Goal: Task Accomplishment & Management: Use online tool/utility

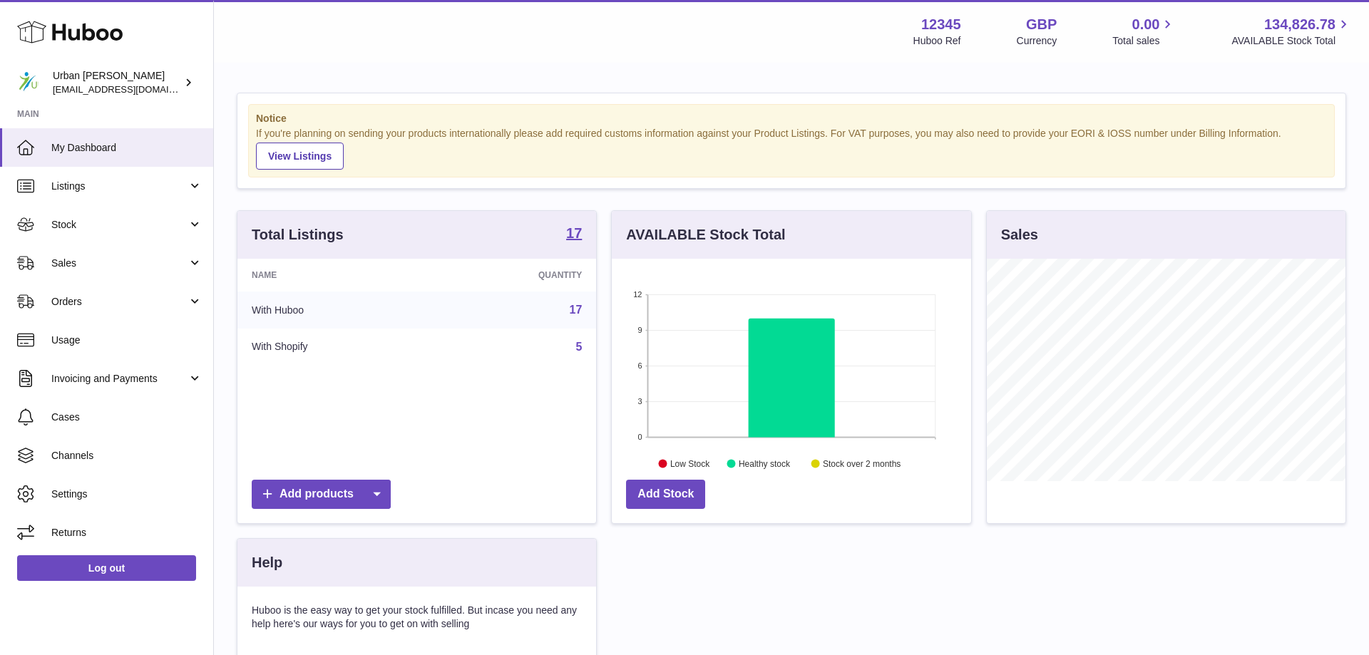
scroll to position [222, 359]
click at [60, 275] on link "Sales" at bounding box center [106, 263] width 213 height 38
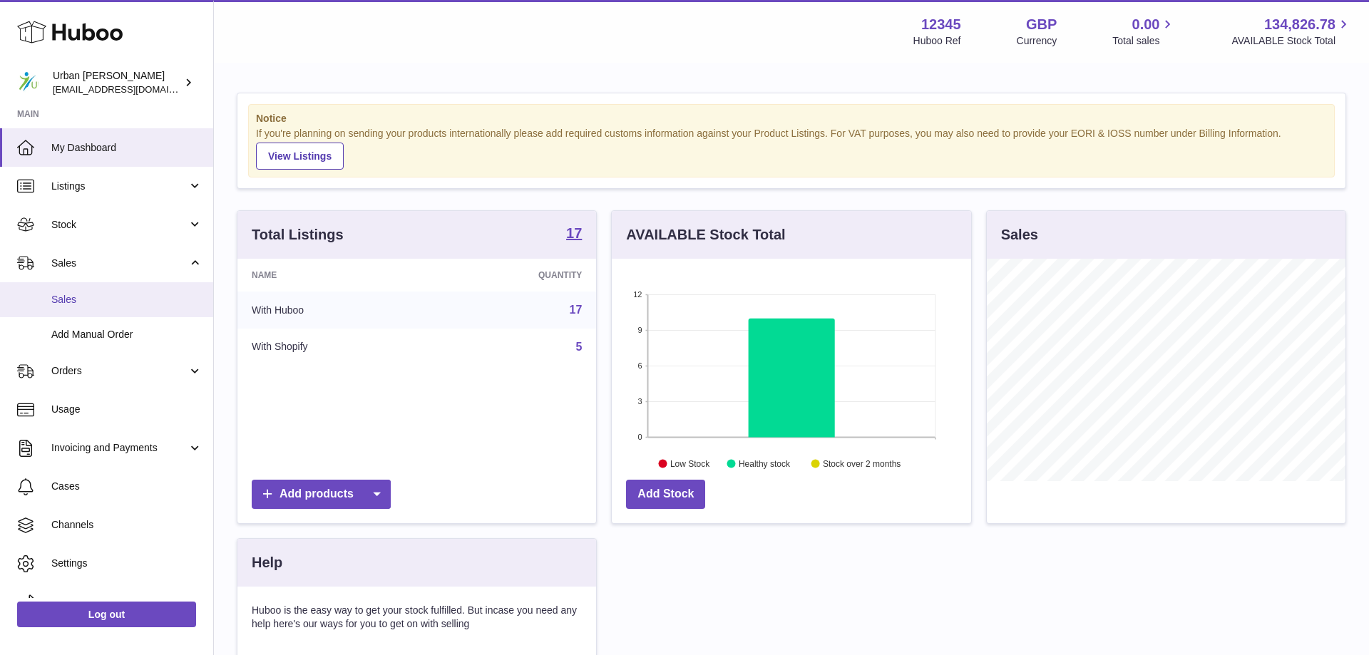
click at [100, 302] on span "Sales" at bounding box center [126, 300] width 151 height 14
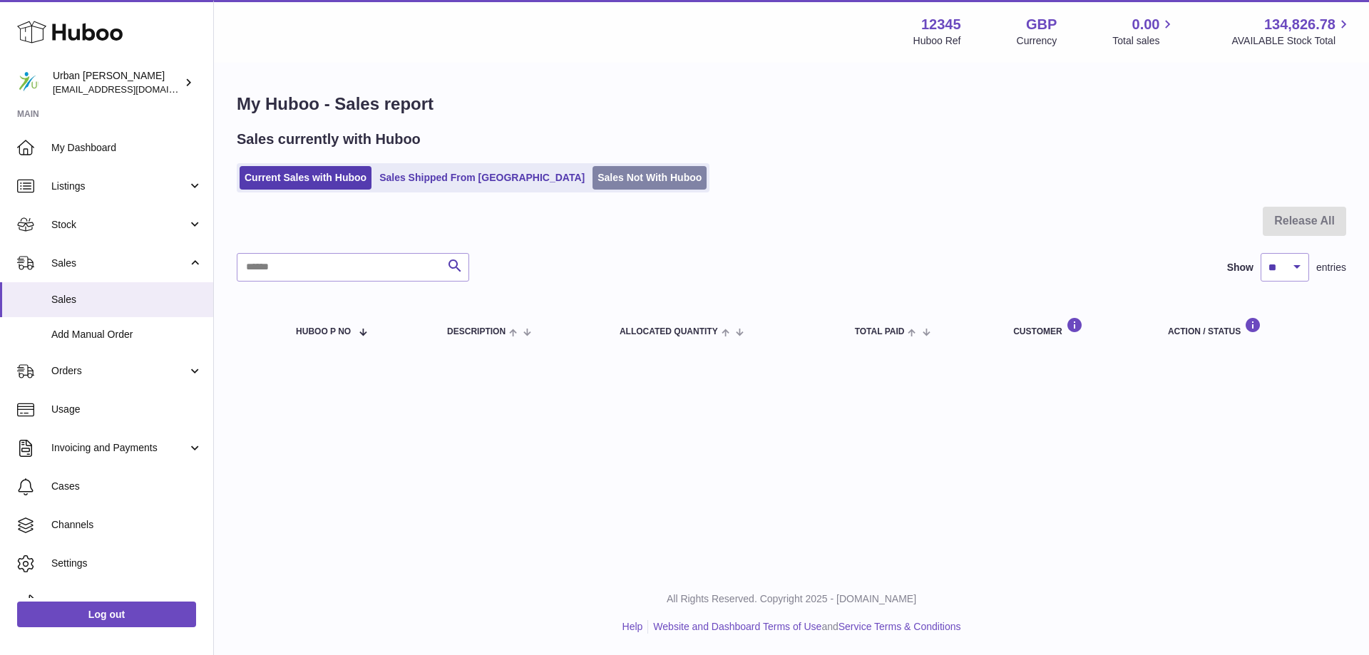
click at [598, 180] on link "Sales Not With Huboo" at bounding box center [649, 178] width 114 height 24
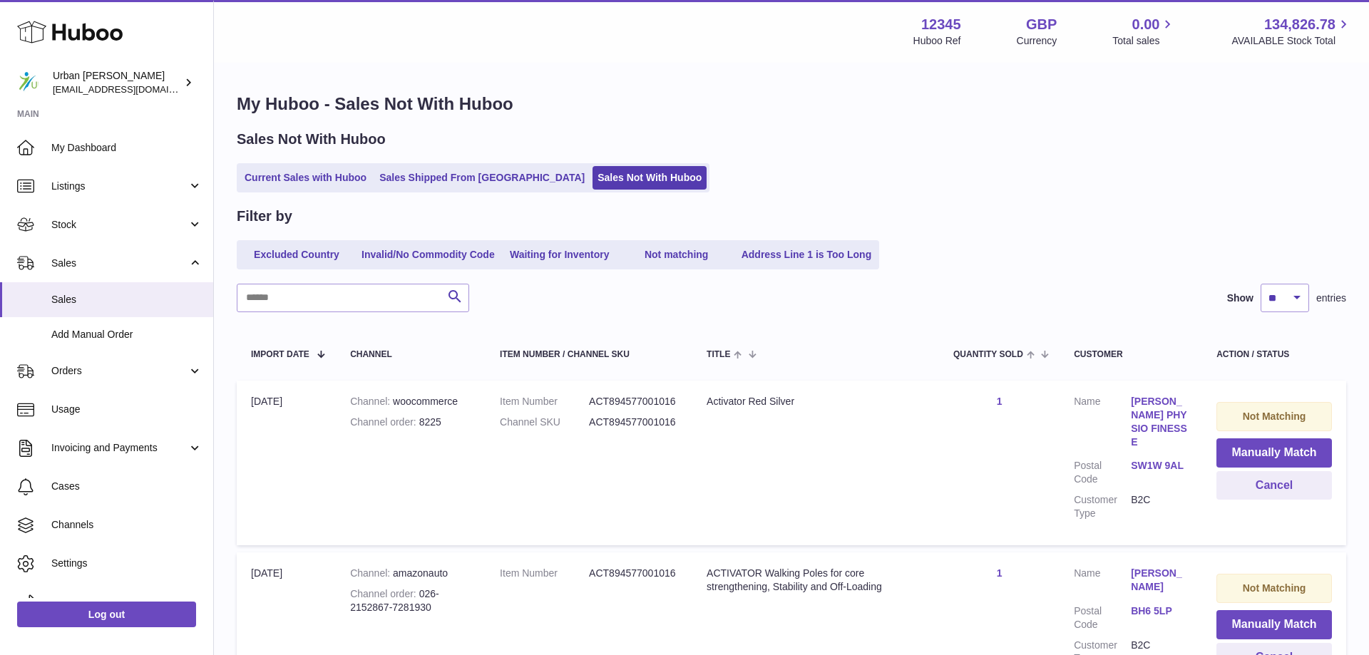
scroll to position [1, 0]
click at [1281, 447] on button "Manually Match" at bounding box center [1273, 452] width 115 height 29
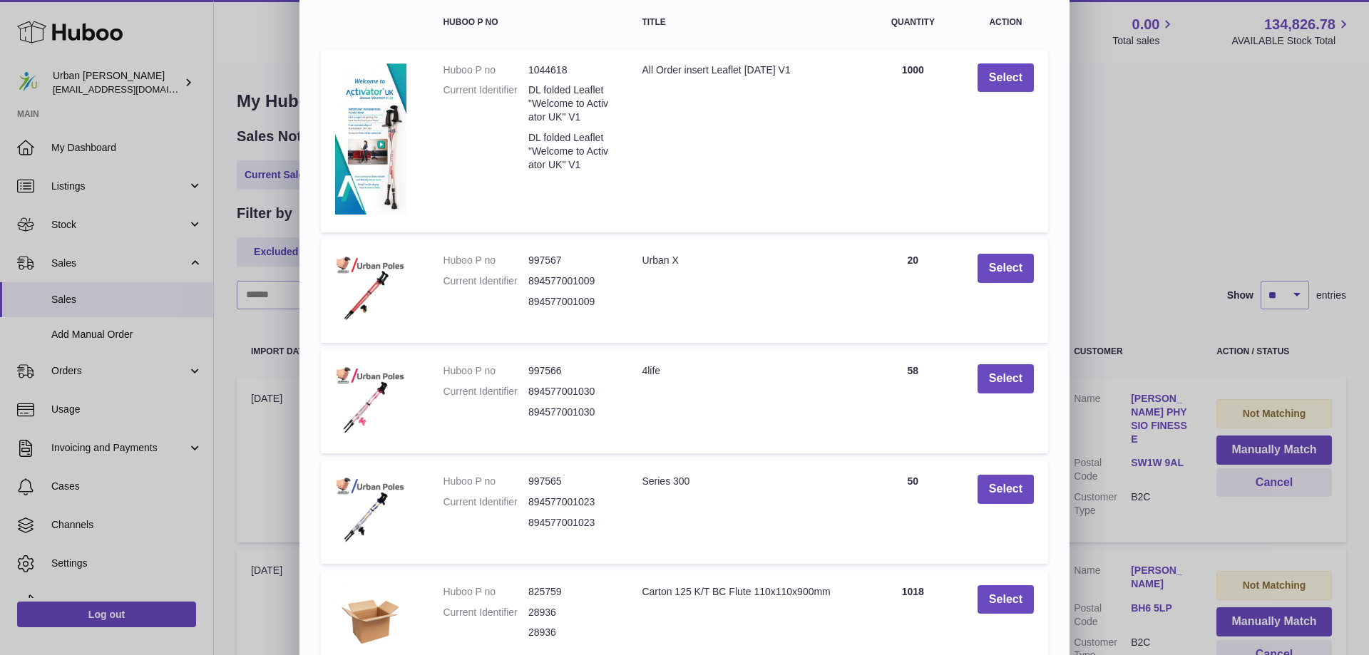
scroll to position [239, 0]
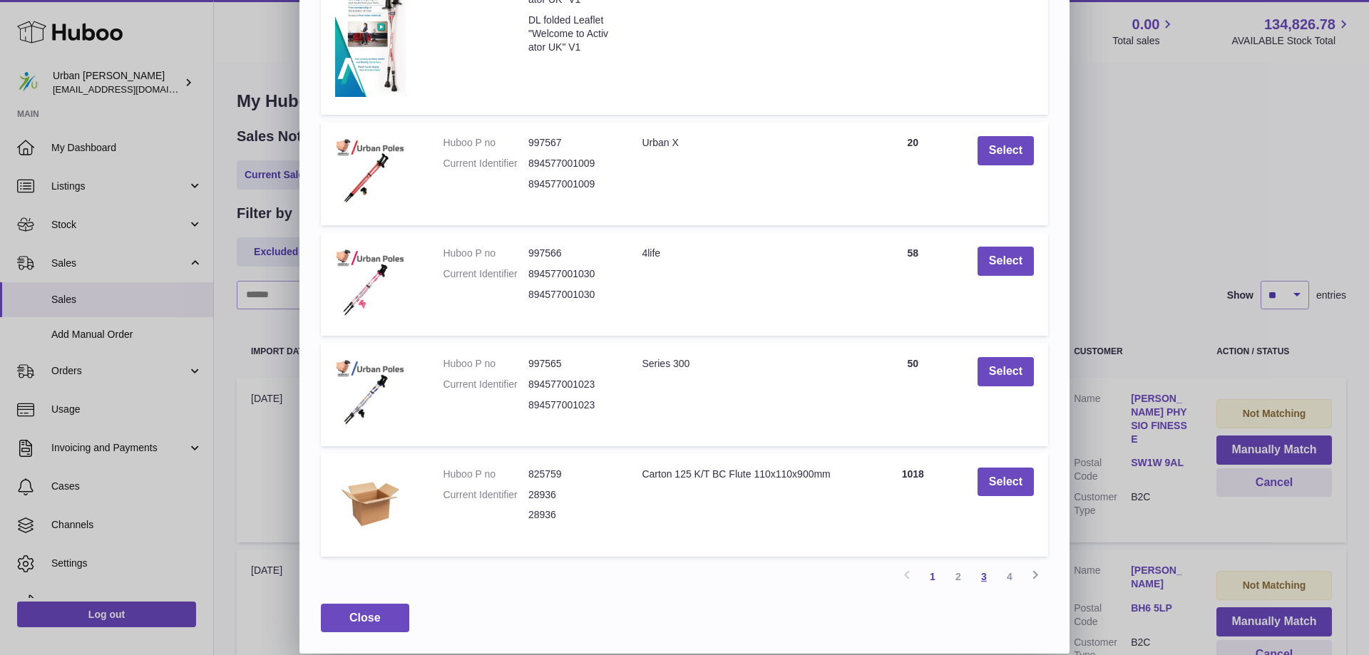
click at [983, 583] on link "3" at bounding box center [984, 577] width 26 height 26
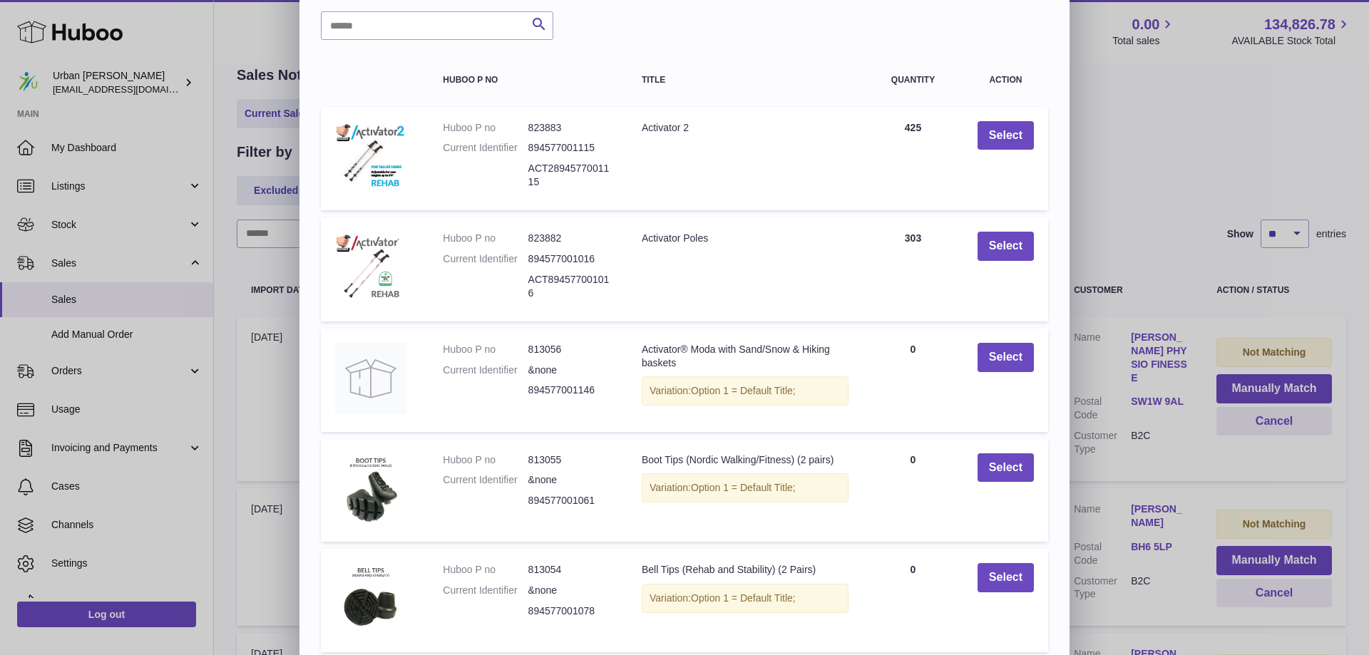
scroll to position [61, 0]
click at [1000, 262] on button "Select" at bounding box center [1005, 246] width 56 height 29
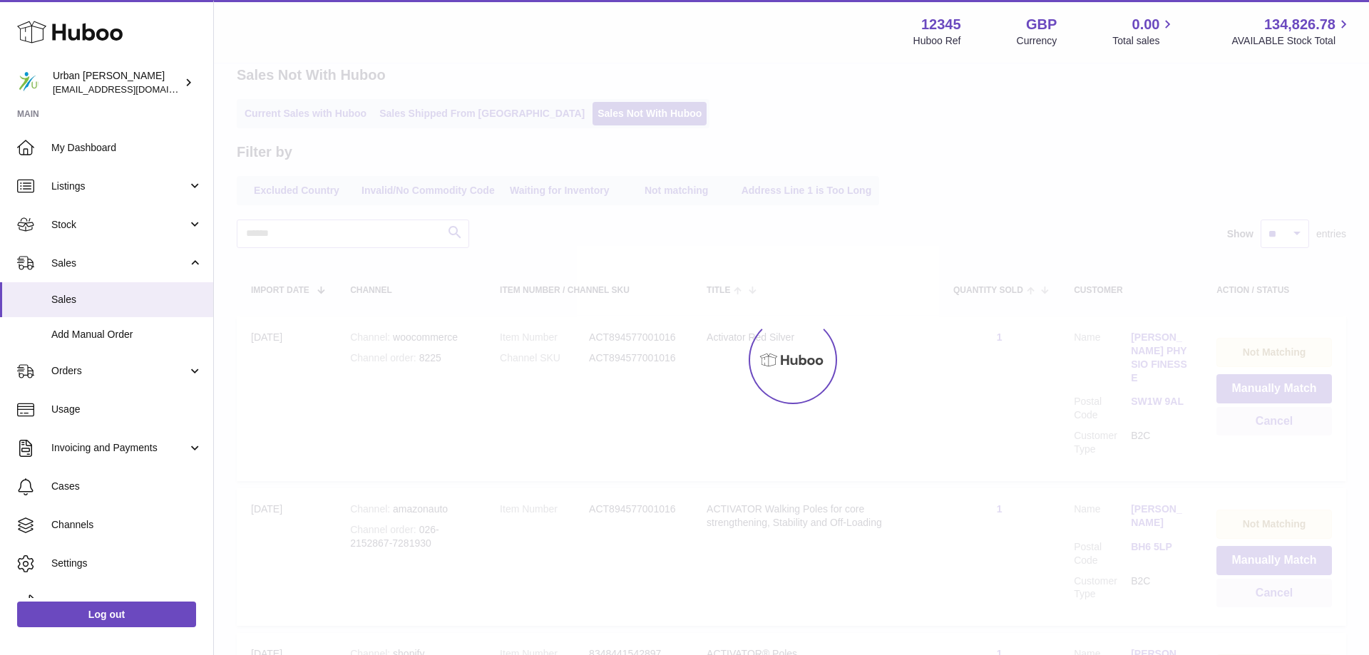
scroll to position [0, 0]
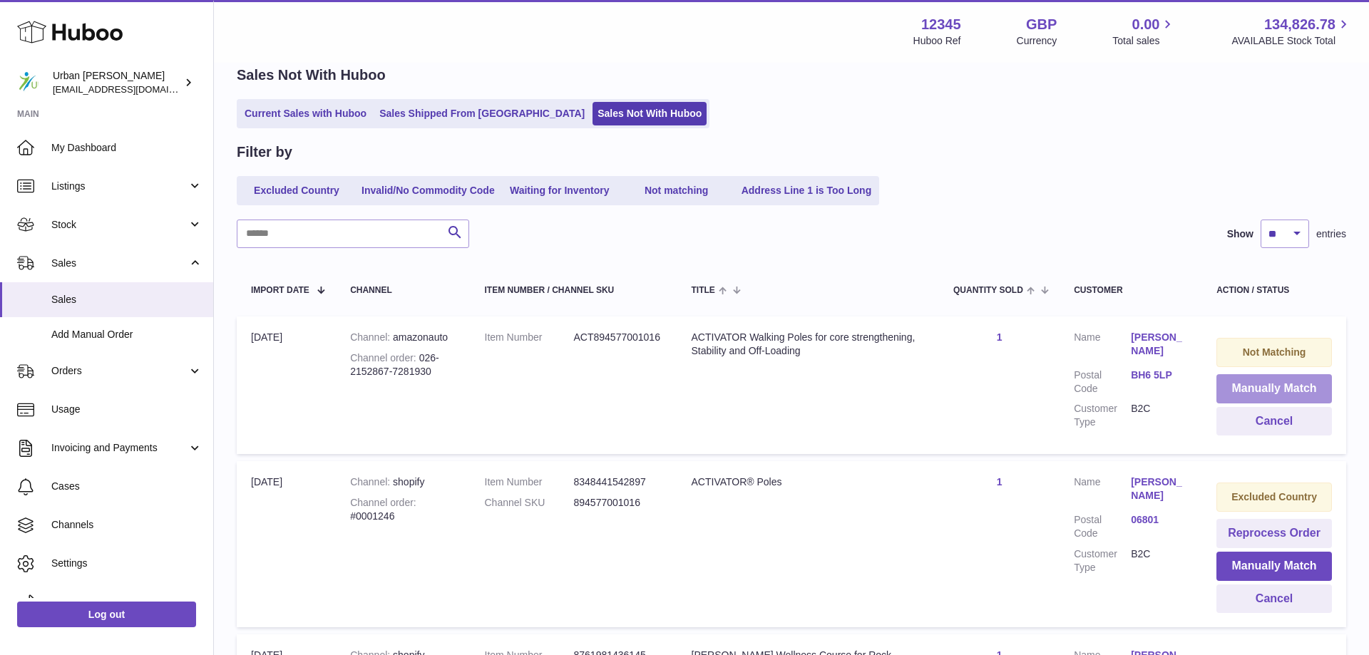
click at [1286, 390] on button "Manually Match" at bounding box center [1273, 388] width 115 height 29
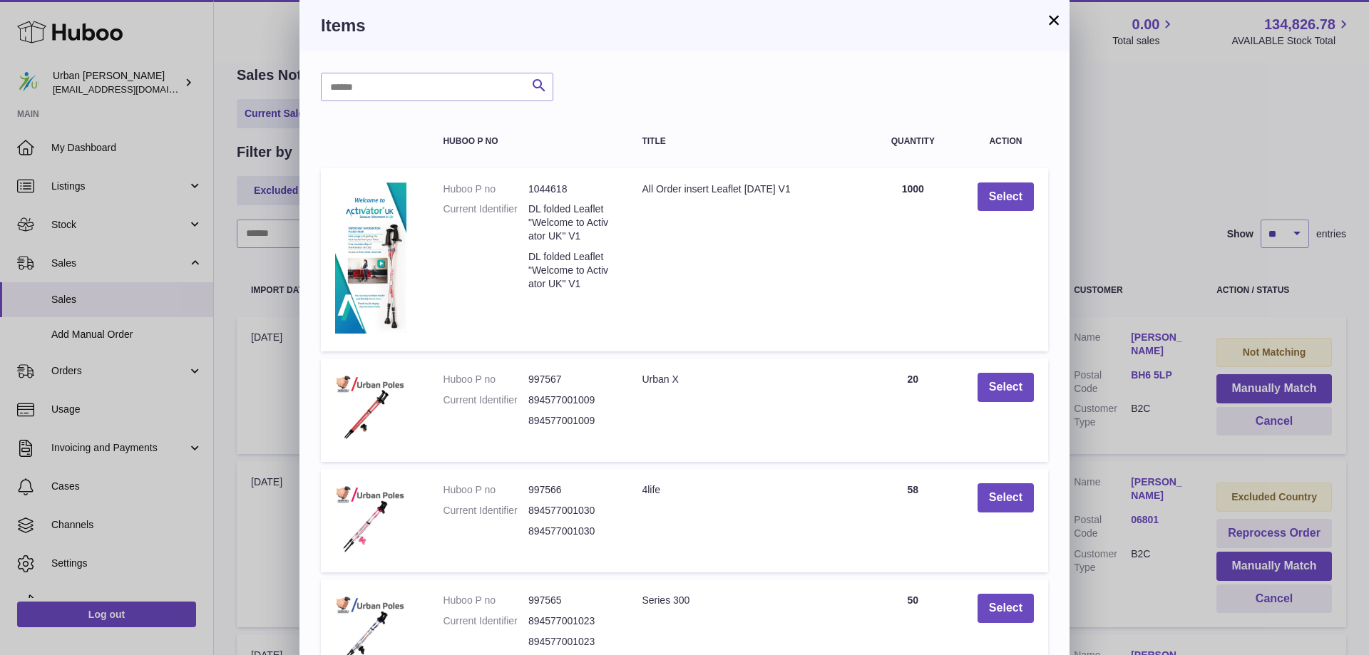
scroll to position [239, 0]
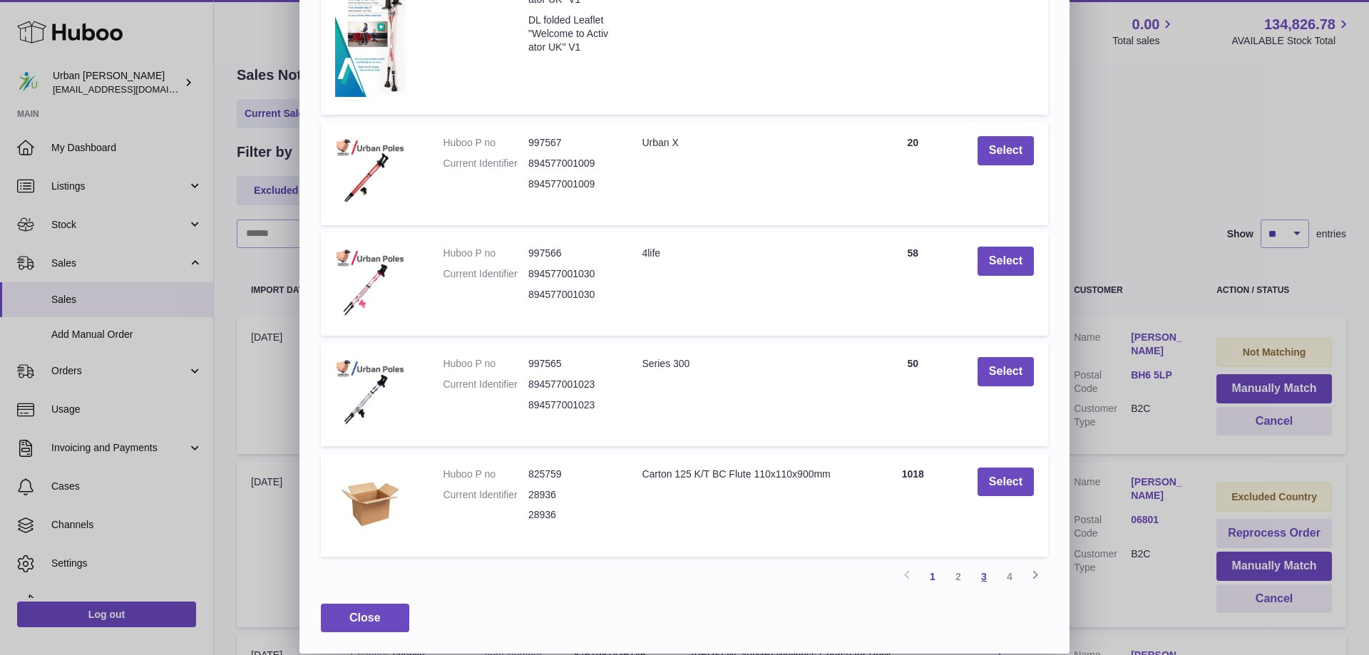
click at [982, 567] on link "3" at bounding box center [984, 577] width 26 height 26
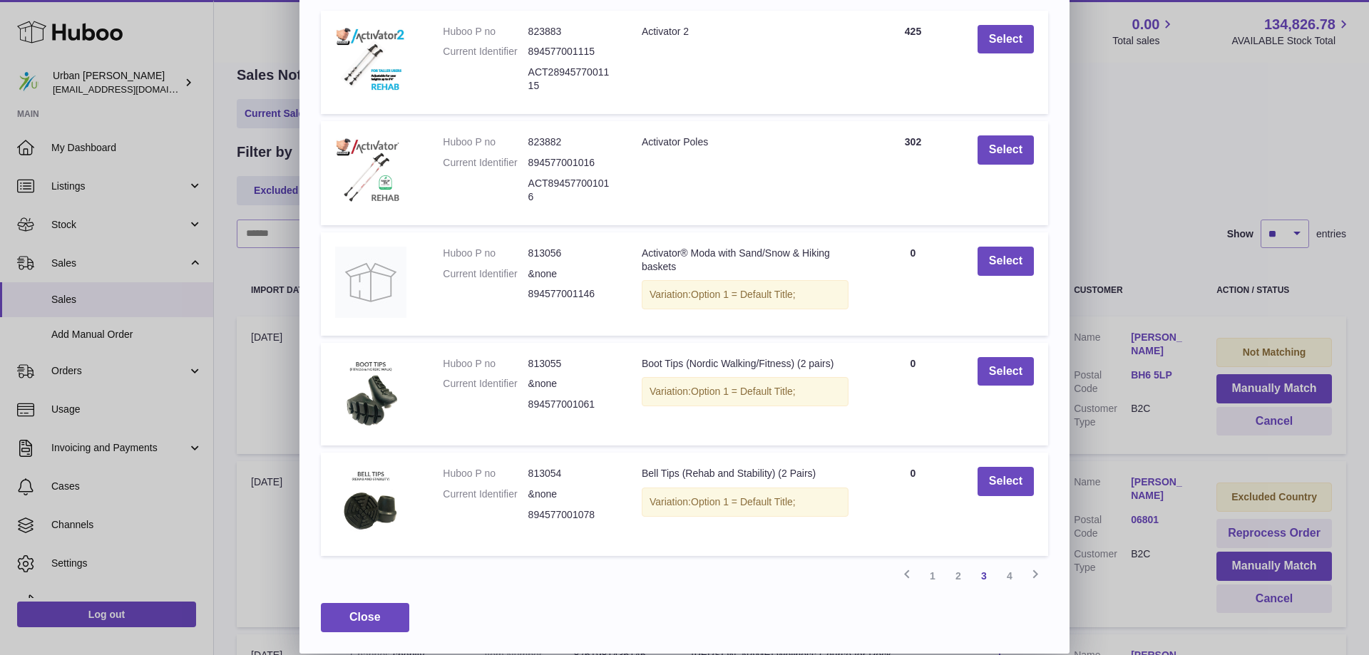
scroll to position [104, 0]
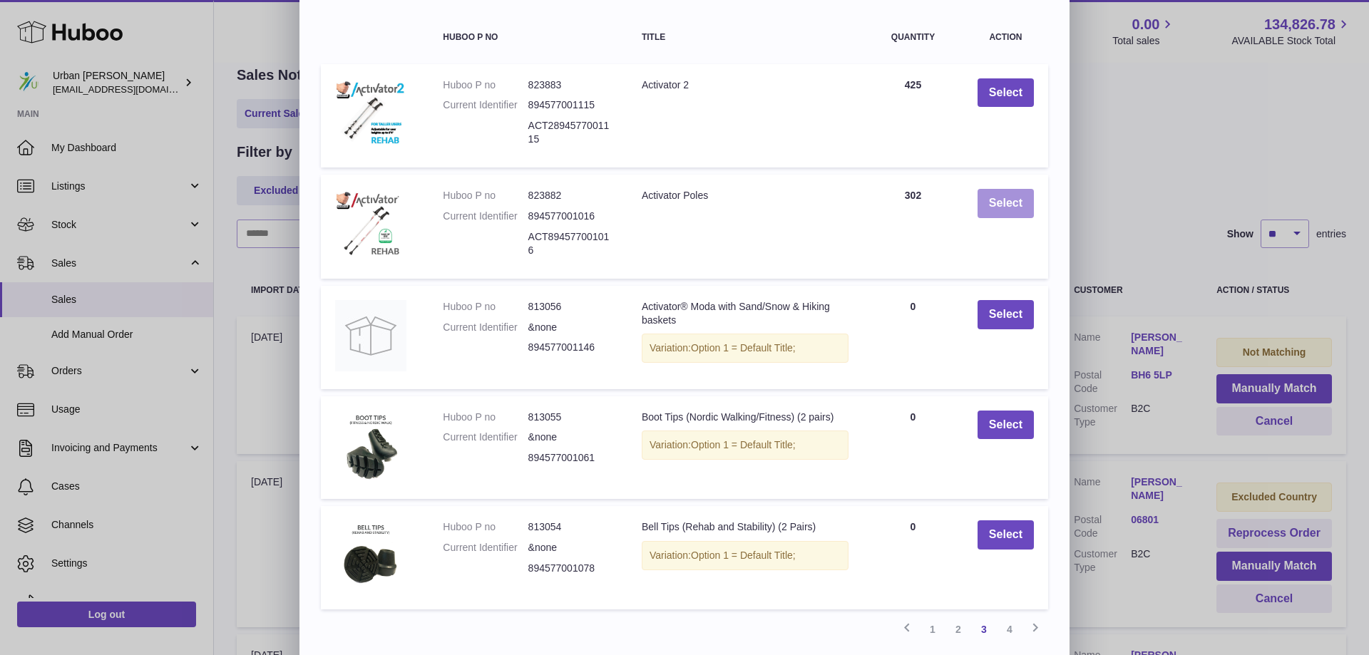
click at [1020, 218] on button "Select" at bounding box center [1005, 203] width 56 height 29
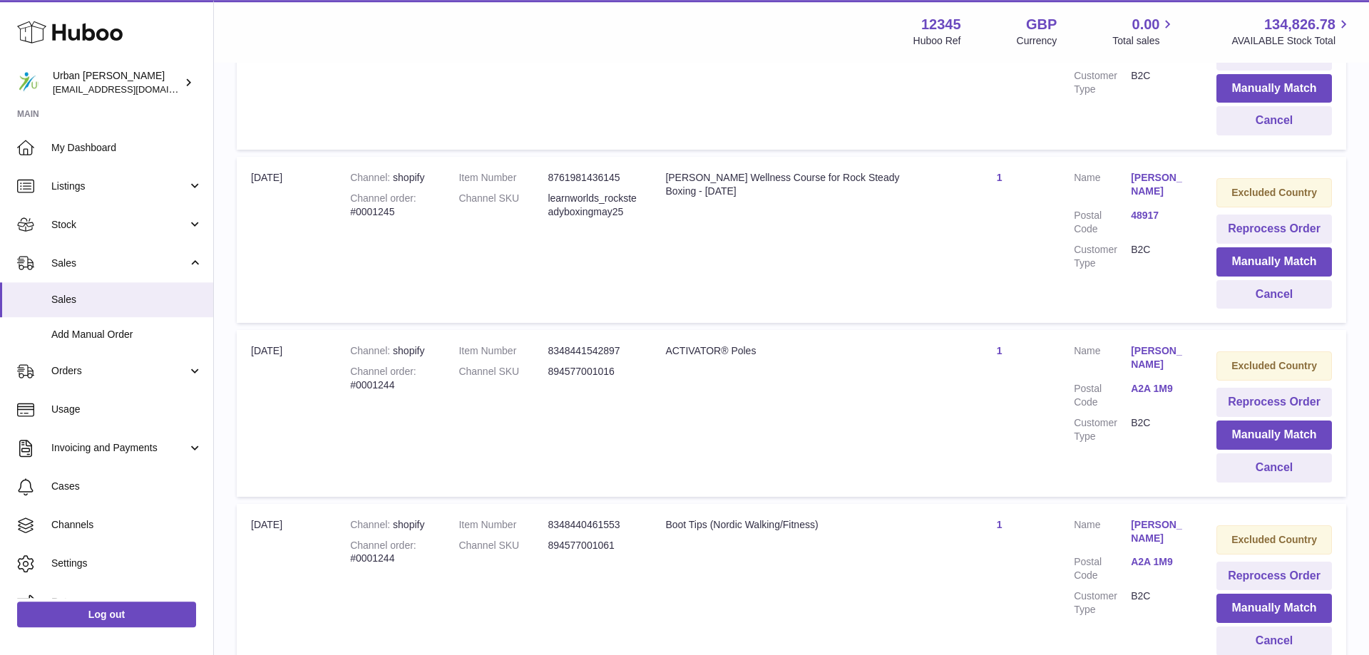
scroll to position [0, 0]
